Goal: Navigation & Orientation: Find specific page/section

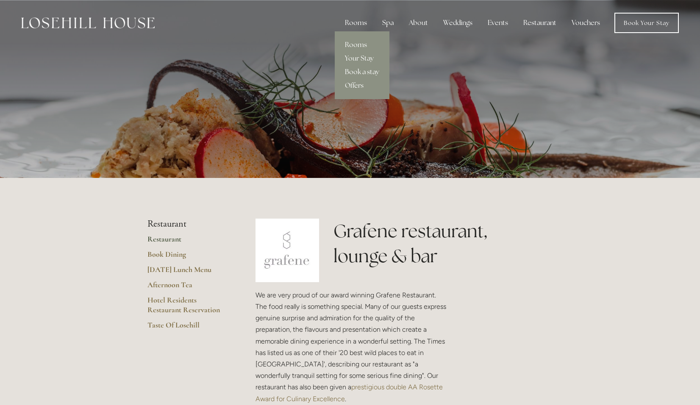
click at [355, 25] on div "Rooms" at bounding box center [356, 22] width 36 height 17
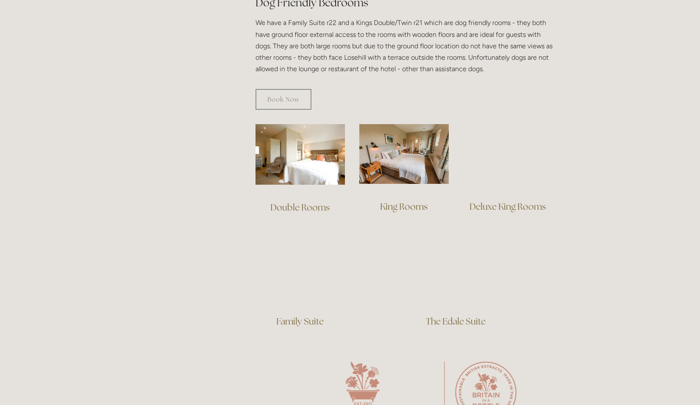
scroll to position [509, 0]
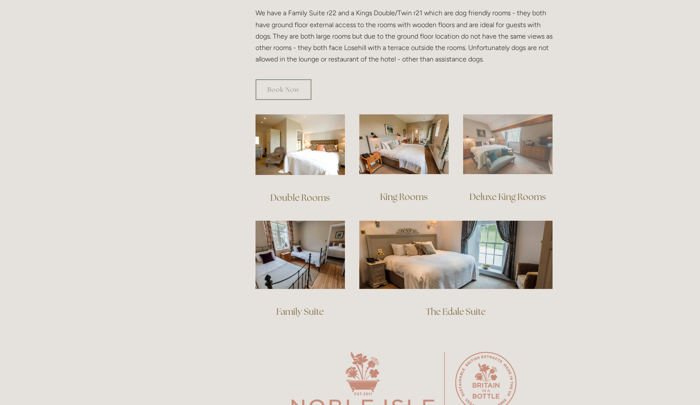
click at [502, 159] on img at bounding box center [507, 144] width 89 height 60
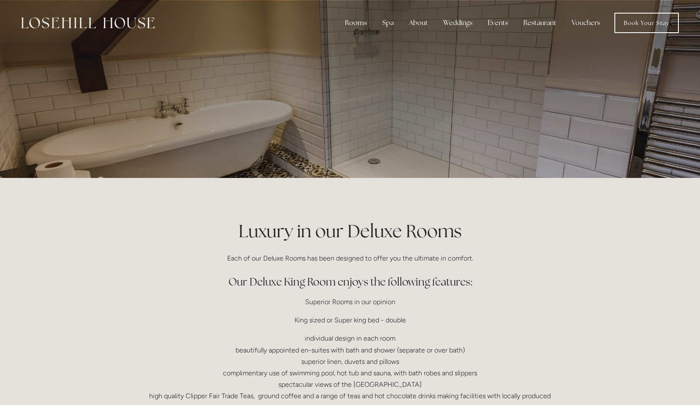
click at [143, 25] on img at bounding box center [88, 22] width 134 height 11
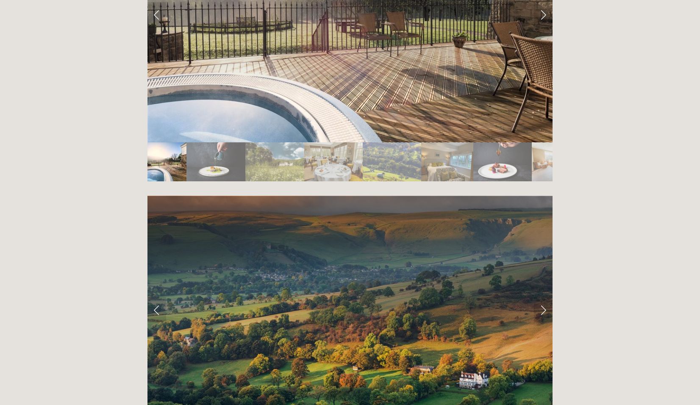
scroll to position [1484, 0]
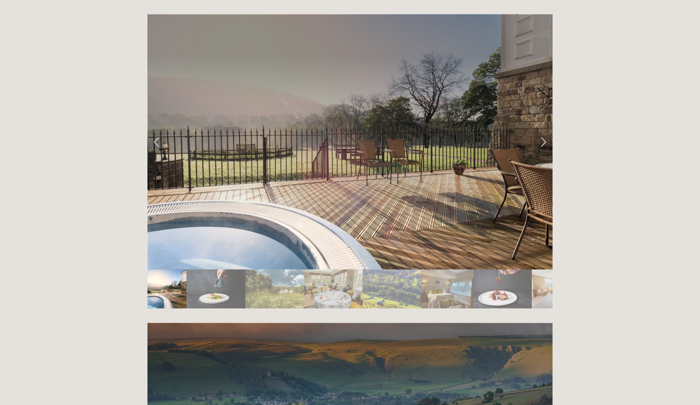
click at [540, 129] on link "Next Slide" at bounding box center [543, 141] width 19 height 25
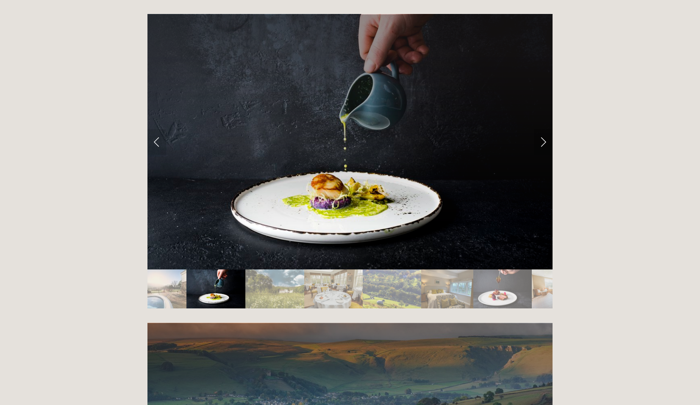
click at [540, 129] on link "Next Slide" at bounding box center [543, 141] width 19 height 25
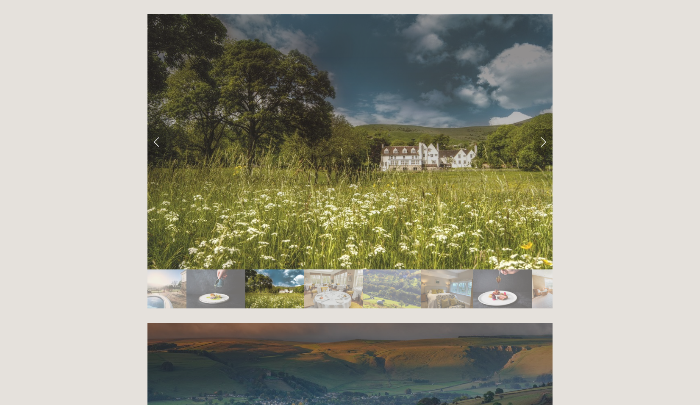
click at [540, 129] on link "Next Slide" at bounding box center [543, 141] width 19 height 25
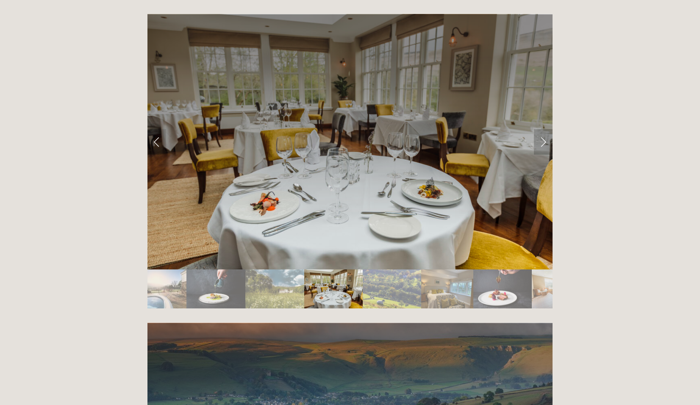
click at [540, 129] on link "Next Slide" at bounding box center [543, 141] width 19 height 25
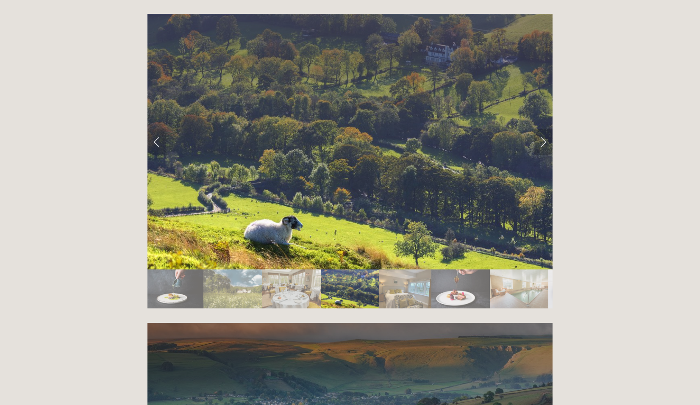
click at [540, 129] on link "Next Slide" at bounding box center [543, 141] width 19 height 25
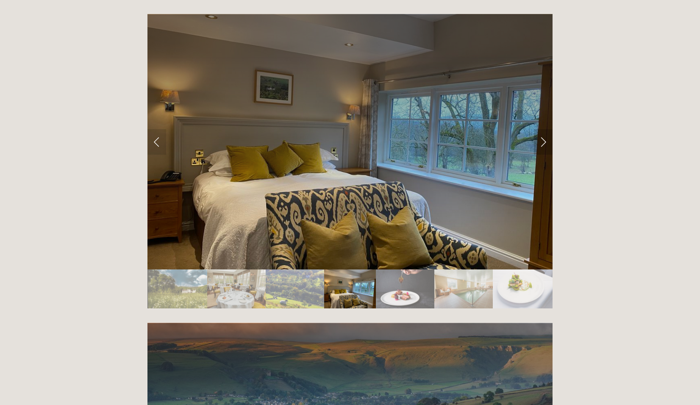
click at [540, 129] on link "Next Slide" at bounding box center [543, 141] width 19 height 25
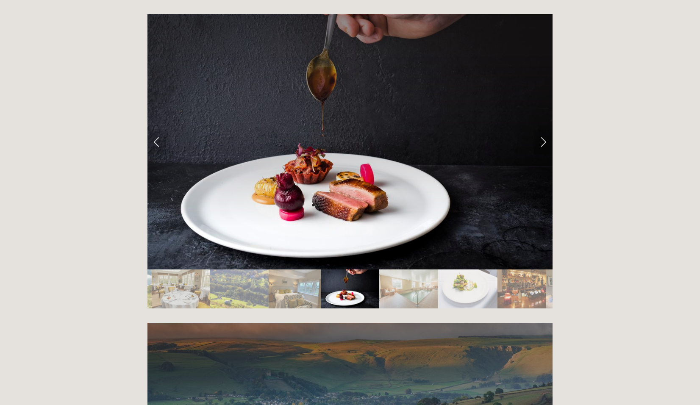
click at [540, 129] on link "Next Slide" at bounding box center [543, 141] width 19 height 25
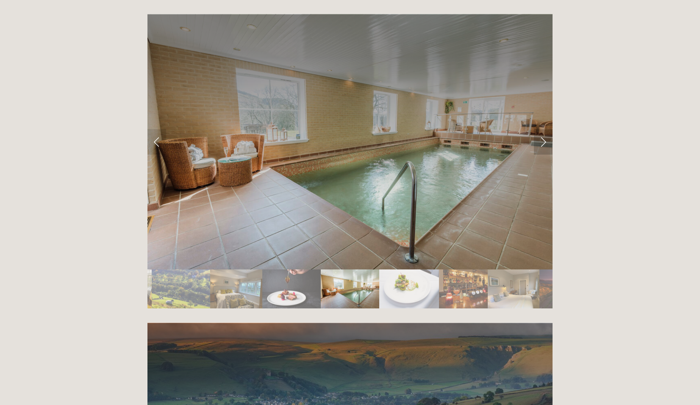
click at [540, 129] on link "Next Slide" at bounding box center [543, 141] width 19 height 25
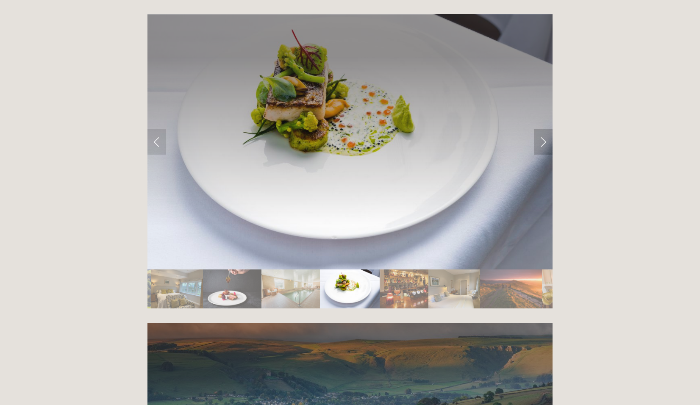
click at [540, 129] on link "Next Slide" at bounding box center [543, 141] width 19 height 25
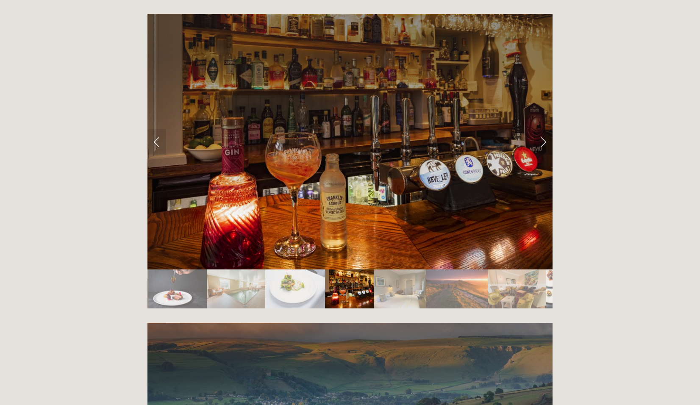
click at [544, 129] on link "Next Slide" at bounding box center [543, 141] width 19 height 25
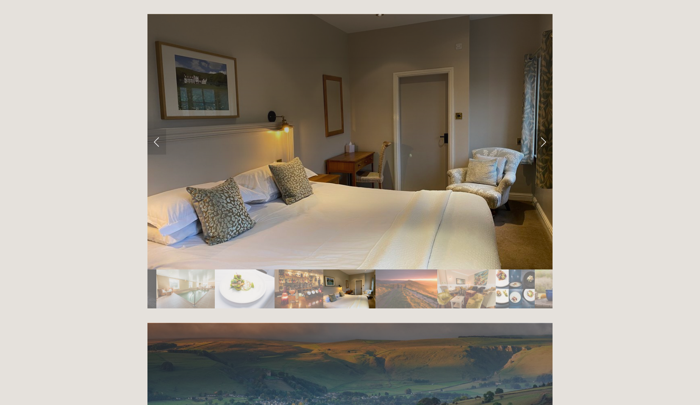
click at [544, 129] on link "Next Slide" at bounding box center [543, 141] width 19 height 25
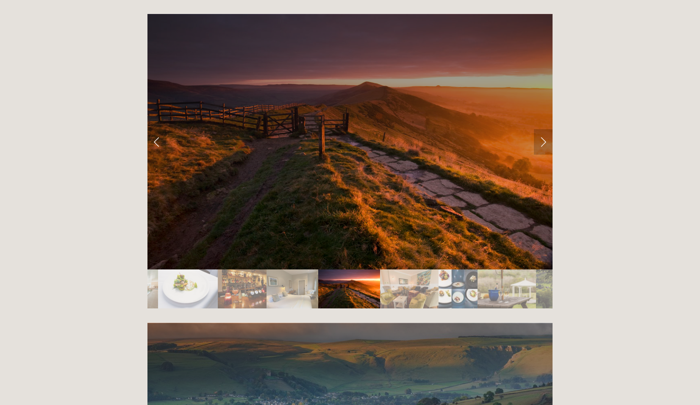
click at [544, 129] on link "Next Slide" at bounding box center [543, 141] width 19 height 25
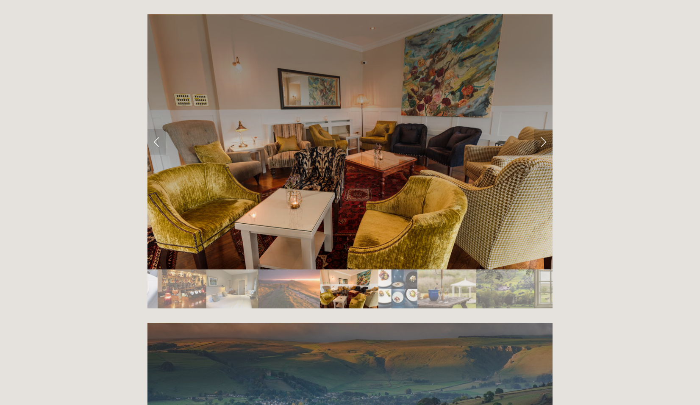
click at [544, 129] on link "Next Slide" at bounding box center [543, 141] width 19 height 25
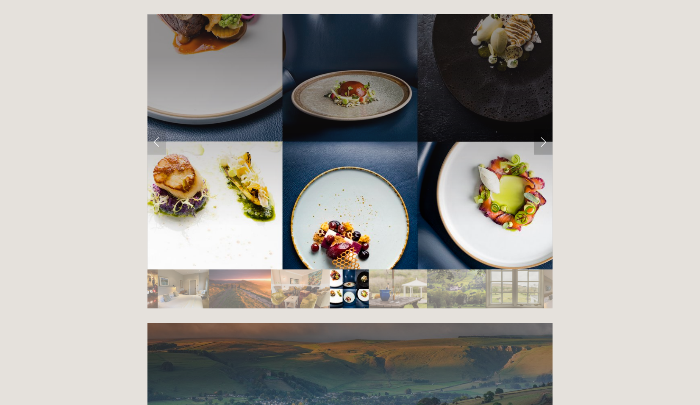
click at [544, 129] on link "Next Slide" at bounding box center [543, 141] width 19 height 25
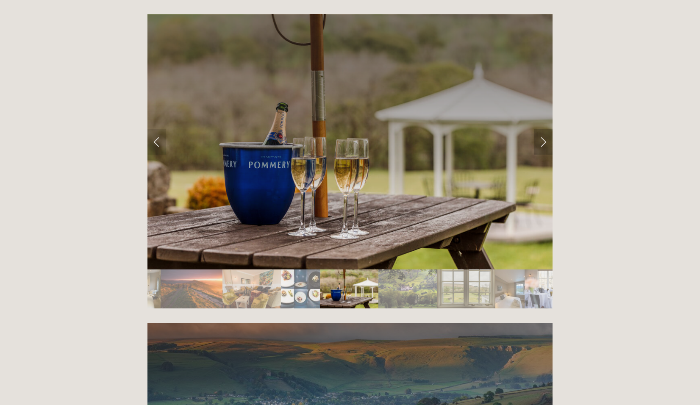
click at [544, 129] on link "Next Slide" at bounding box center [543, 141] width 19 height 25
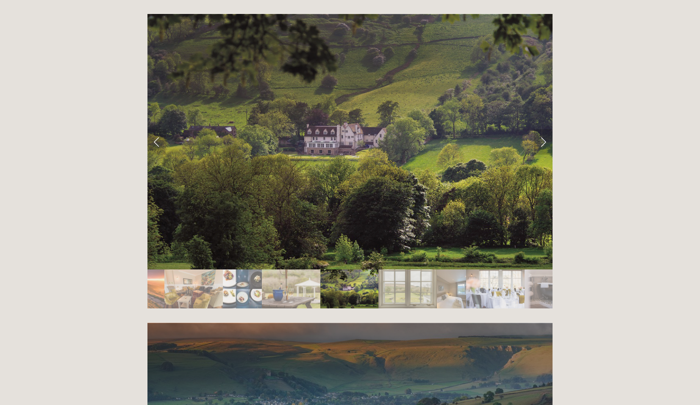
click at [544, 129] on link "Next Slide" at bounding box center [543, 141] width 19 height 25
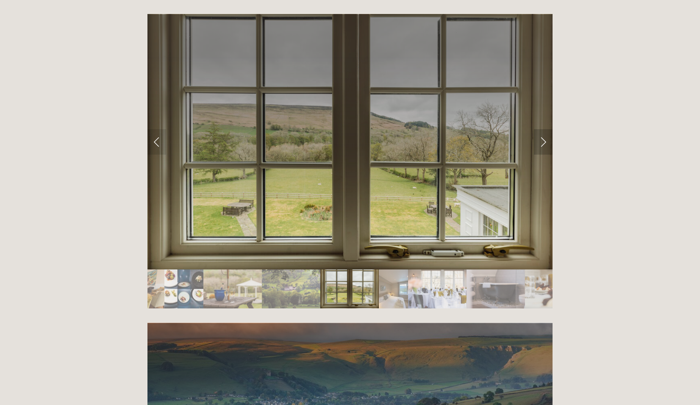
click at [544, 129] on link "Next Slide" at bounding box center [543, 141] width 19 height 25
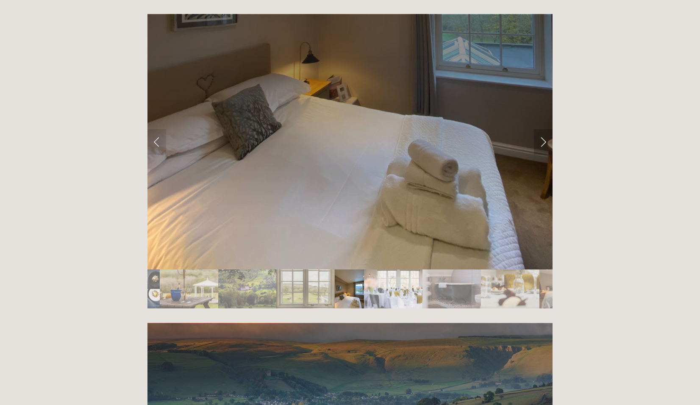
click at [544, 129] on link "Next Slide" at bounding box center [543, 141] width 19 height 25
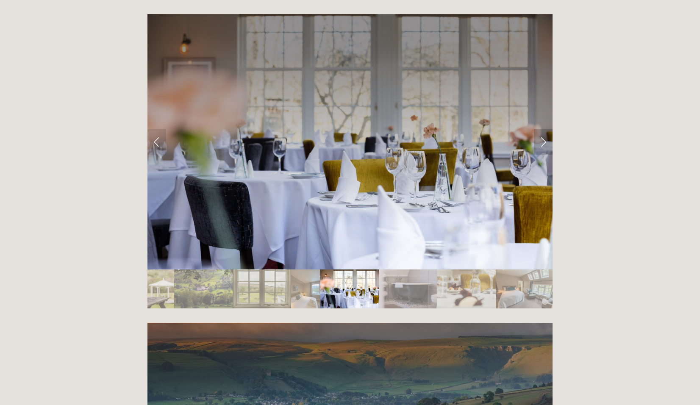
click at [544, 129] on link "Next Slide" at bounding box center [543, 141] width 19 height 25
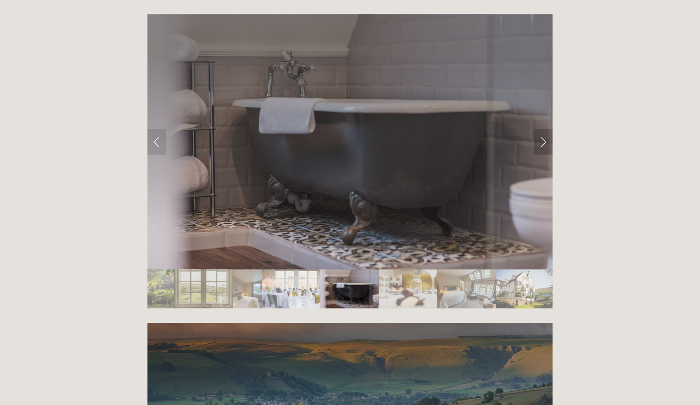
click at [544, 129] on link "Next Slide" at bounding box center [543, 141] width 19 height 25
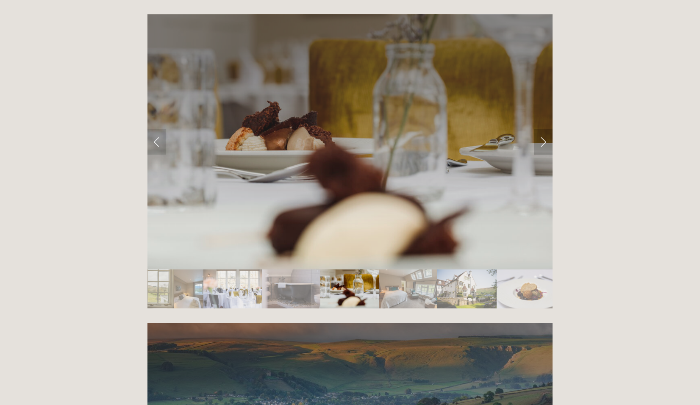
click at [544, 129] on link "Next Slide" at bounding box center [543, 141] width 19 height 25
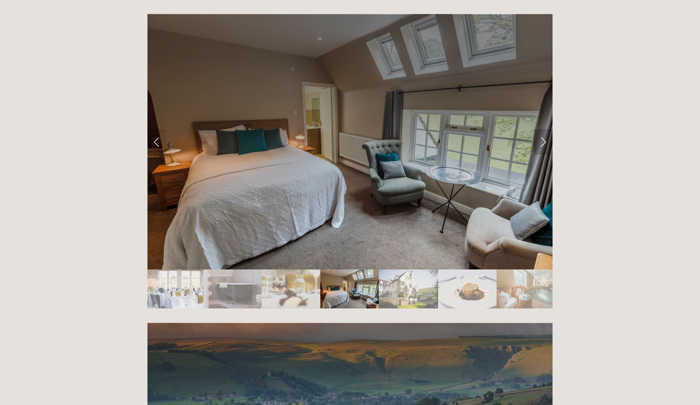
click at [544, 129] on link "Next Slide" at bounding box center [543, 141] width 19 height 25
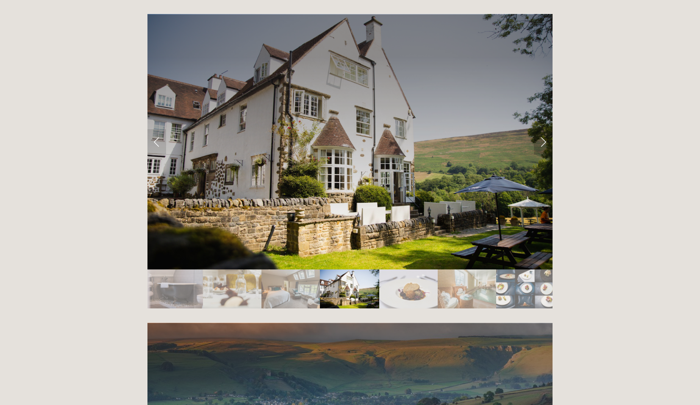
click at [544, 129] on link "Next Slide" at bounding box center [543, 141] width 19 height 25
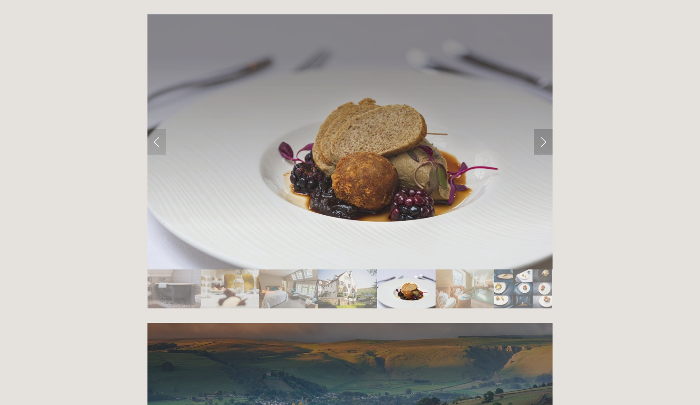
click at [544, 129] on link "Next Slide" at bounding box center [543, 141] width 19 height 25
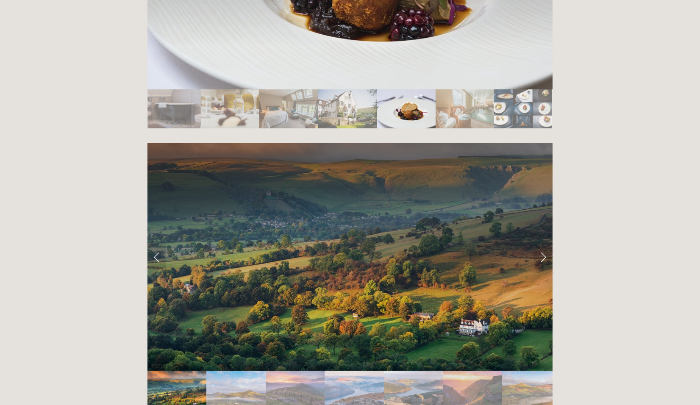
scroll to position [1695, 0]
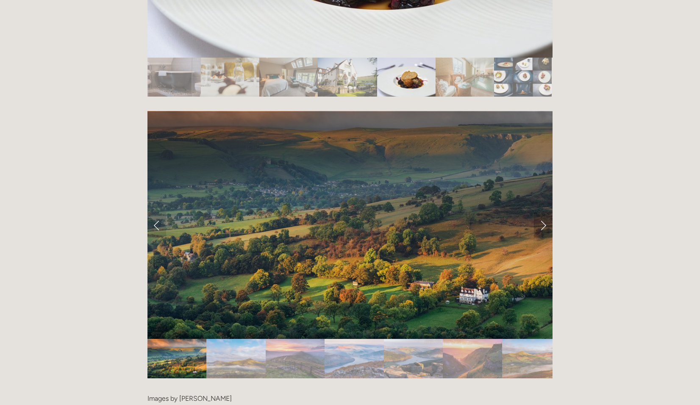
click at [543, 212] on link "Next Slide" at bounding box center [543, 224] width 19 height 25
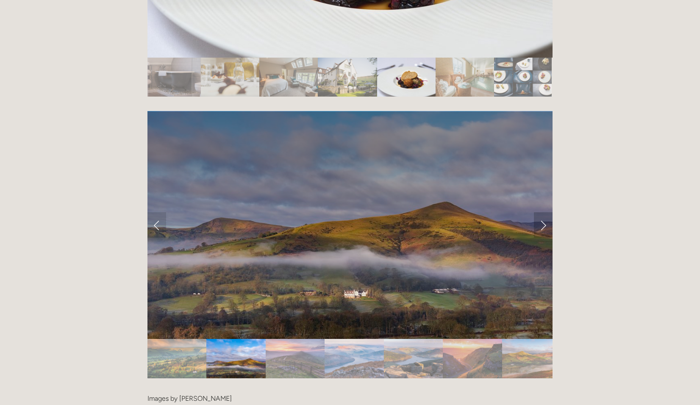
click at [543, 212] on link "Next Slide" at bounding box center [543, 224] width 19 height 25
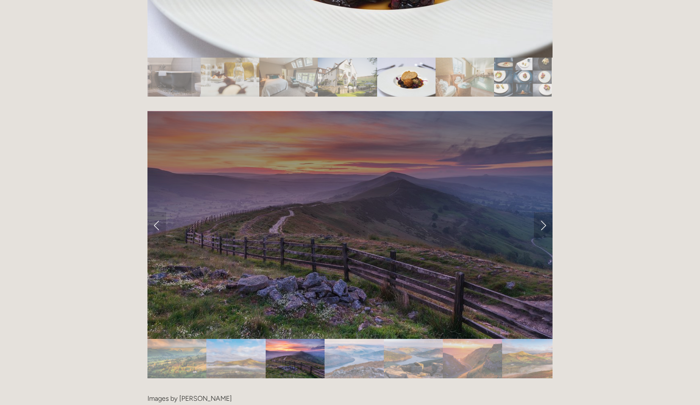
click at [543, 212] on link "Next Slide" at bounding box center [543, 224] width 19 height 25
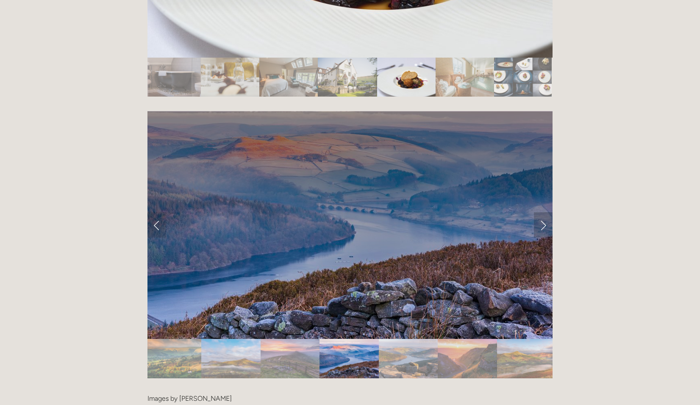
click at [543, 212] on link "Next Slide" at bounding box center [543, 224] width 19 height 25
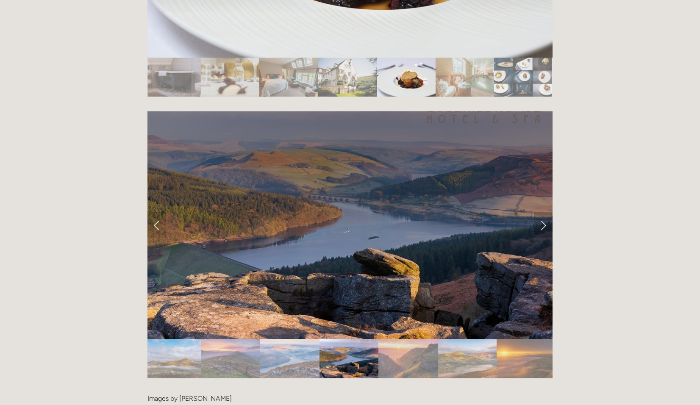
click at [543, 212] on link "Next Slide" at bounding box center [543, 224] width 19 height 25
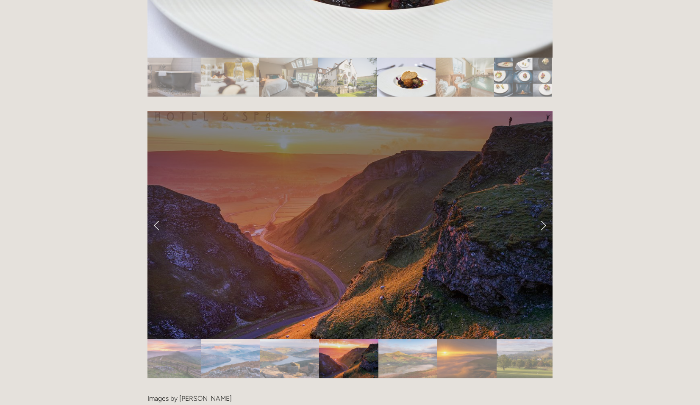
click at [543, 212] on link "Next Slide" at bounding box center [543, 224] width 19 height 25
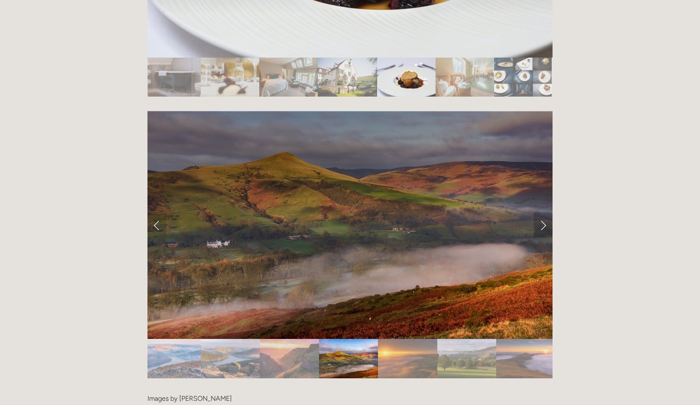
click at [543, 212] on link "Next Slide" at bounding box center [543, 224] width 19 height 25
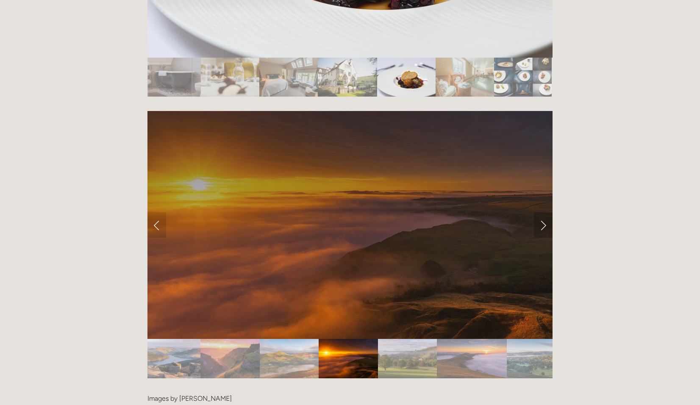
click at [543, 212] on link "Next Slide" at bounding box center [543, 224] width 19 height 25
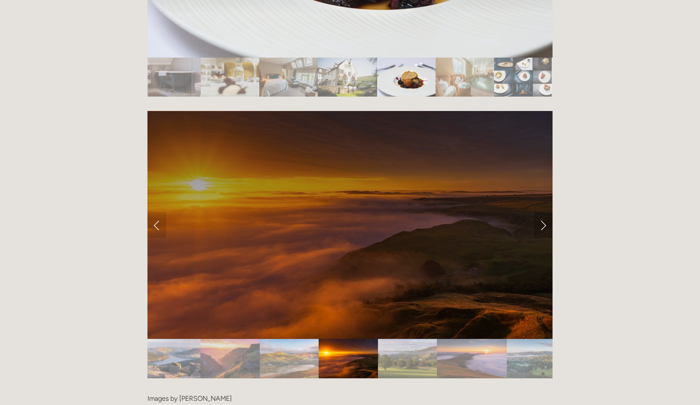
click at [543, 212] on link "Next Slide" at bounding box center [543, 224] width 19 height 25
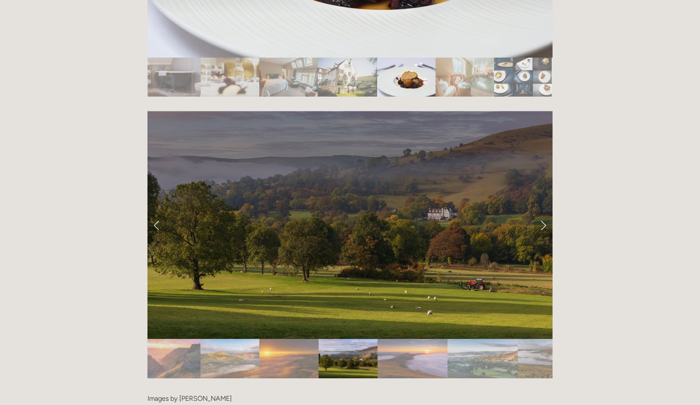
click at [543, 212] on link "Next Slide" at bounding box center [543, 224] width 19 height 25
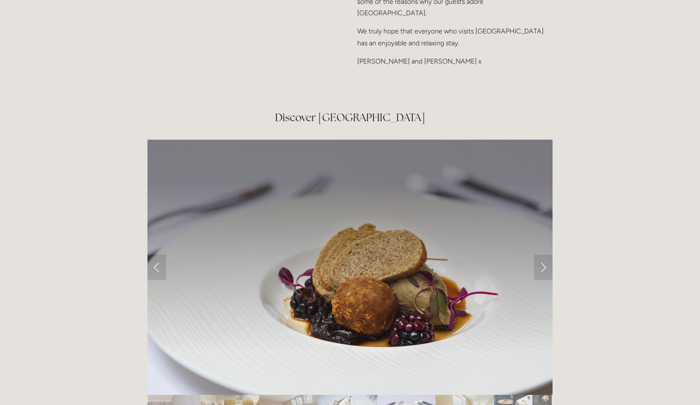
scroll to position [1356, 0]
